Goal: Navigation & Orientation: Find specific page/section

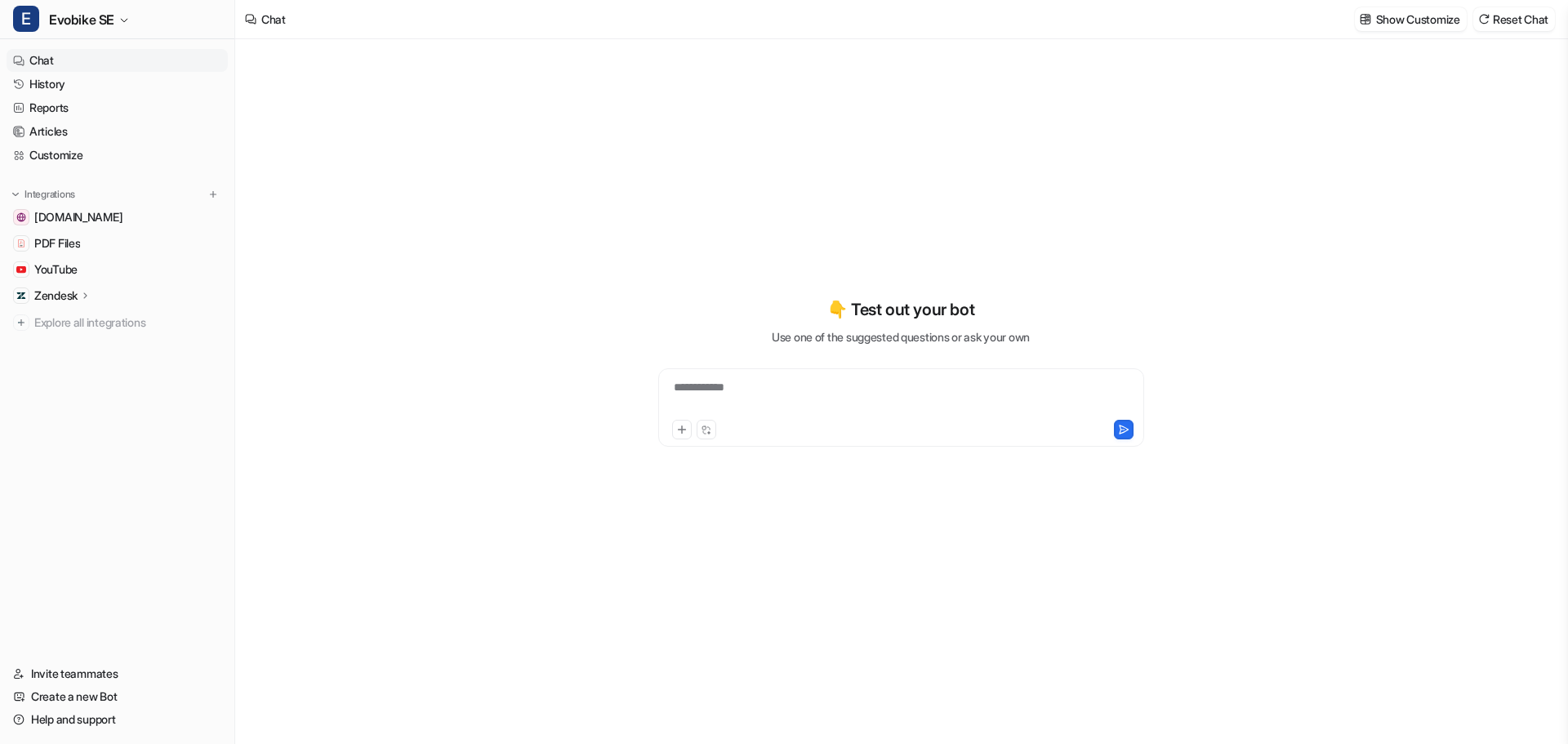
click at [54, 88] on link "History" at bounding box center [117, 84] width 221 height 23
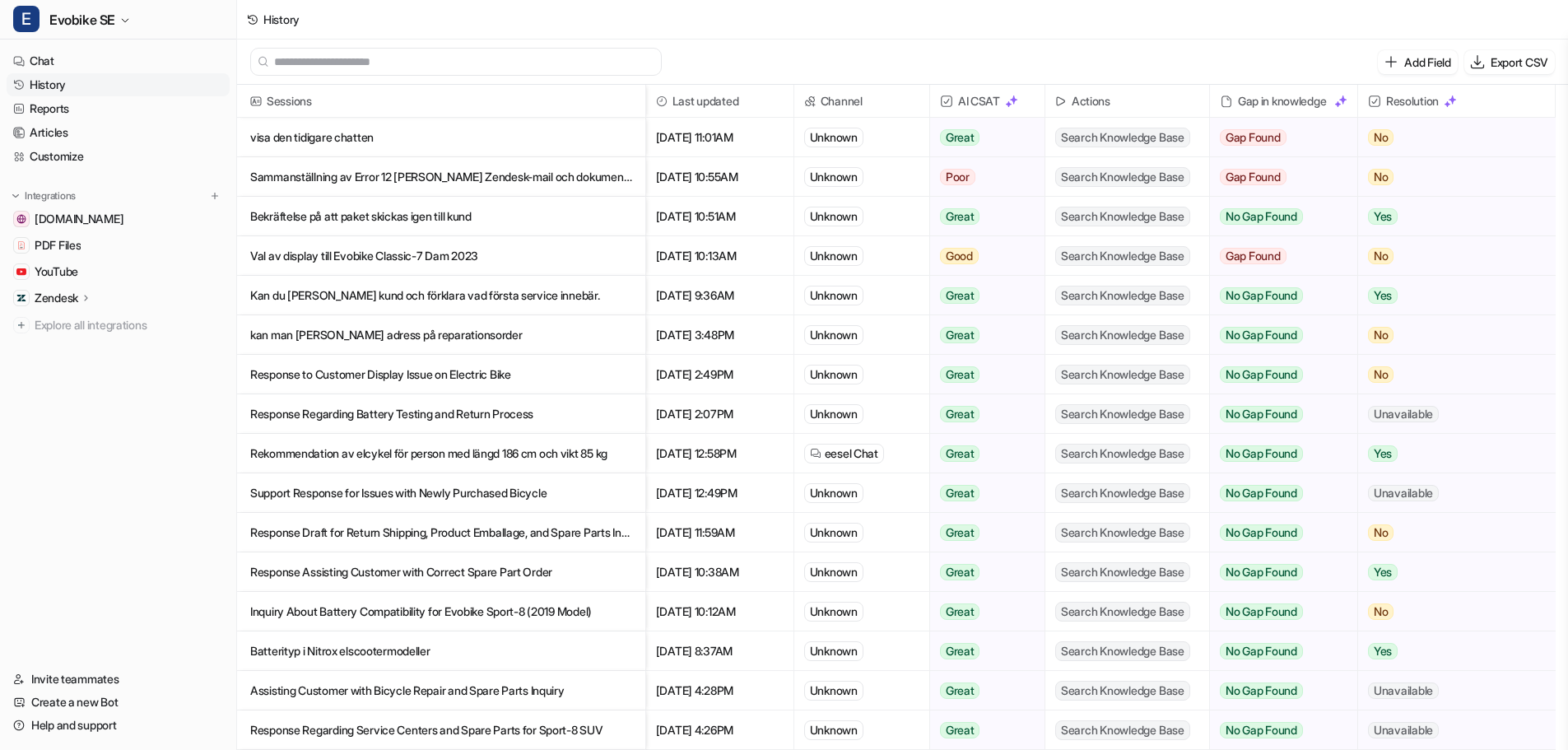
click at [385, 134] on p "visa den tidigare chatten" at bounding box center [442, 137] width 382 height 39
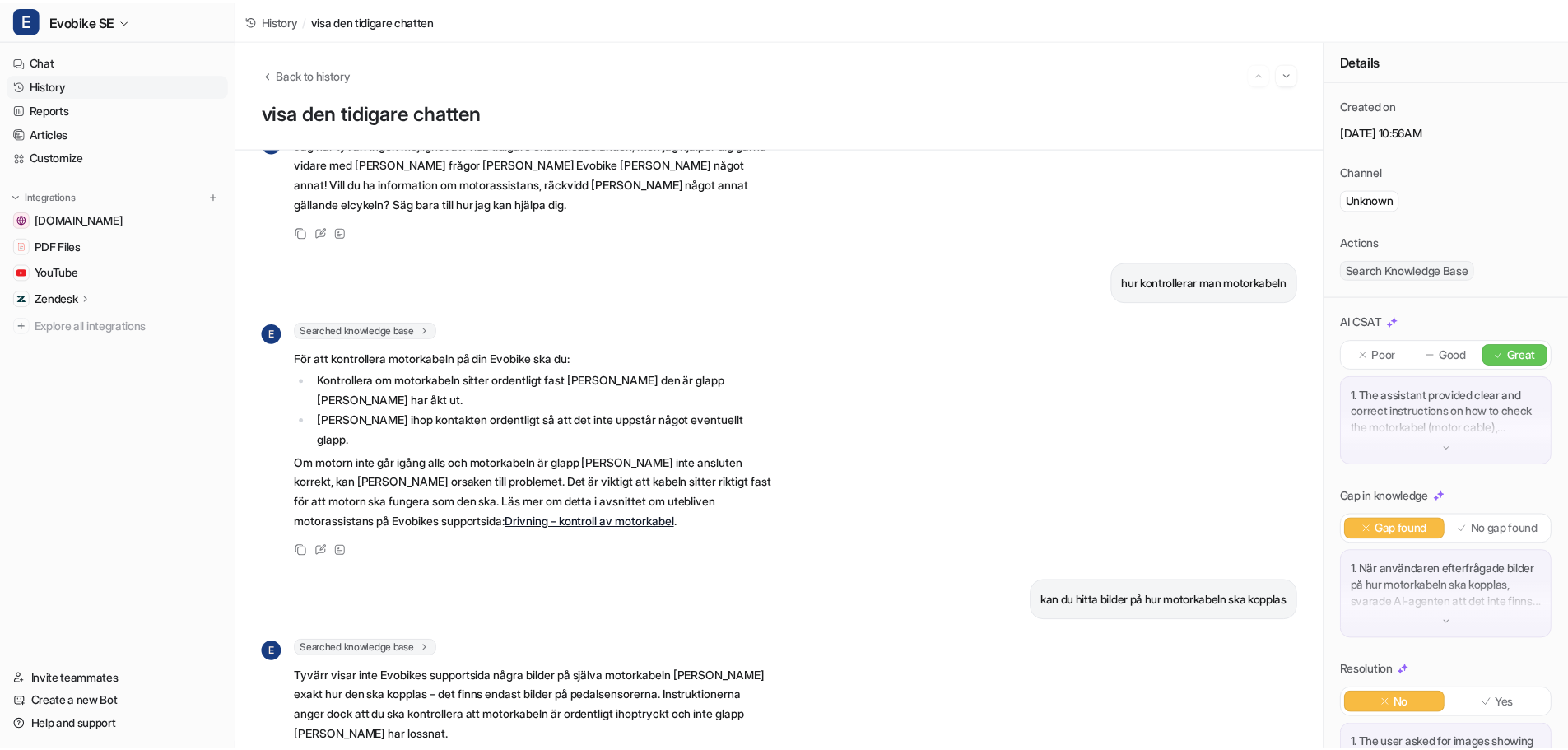
scroll to position [215, 0]
